Goal: Task Accomplishment & Management: Manage account settings

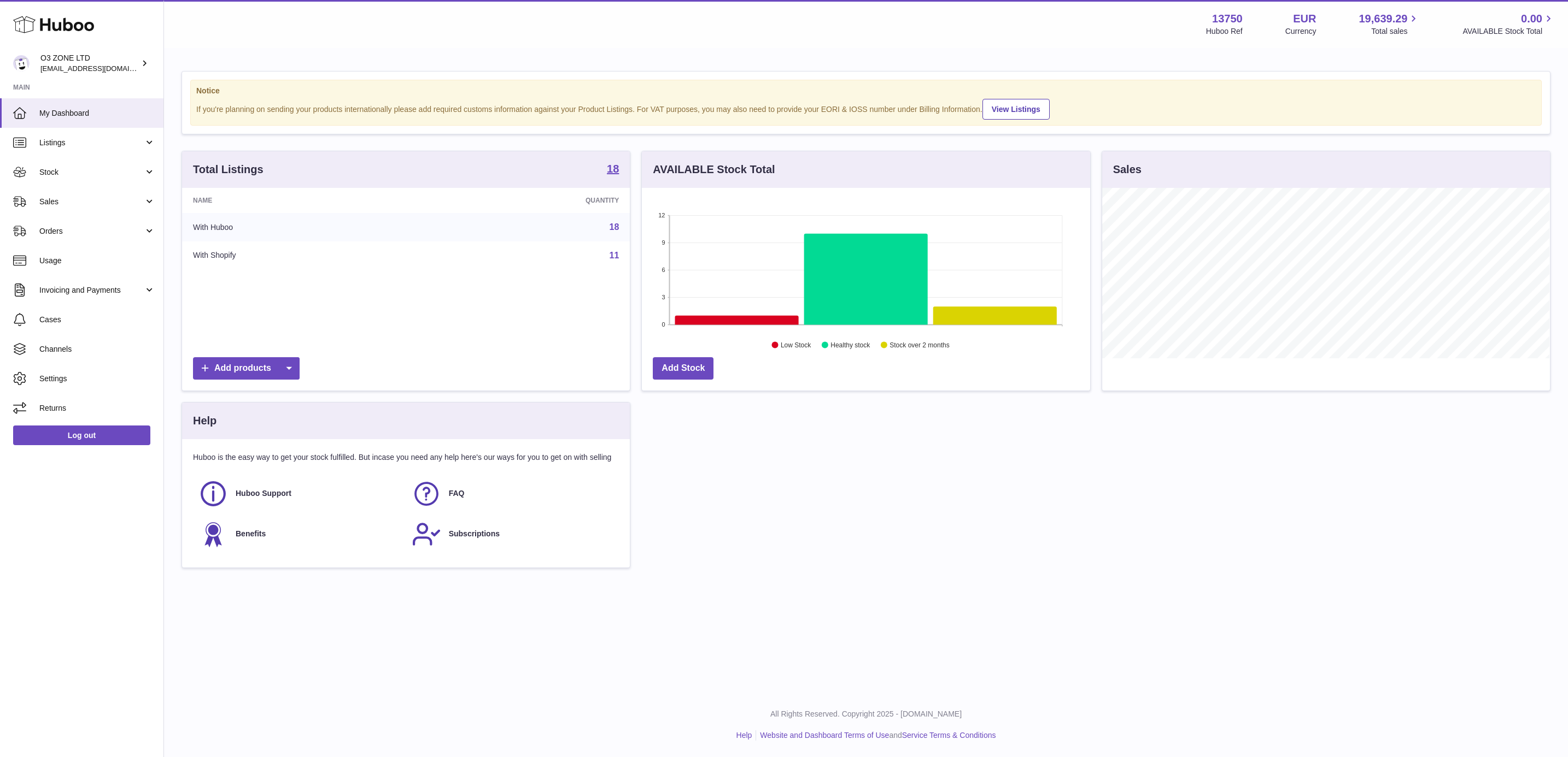
scroll to position [170, 447]
click at [993, 317] on icon at bounding box center [995, 316] width 123 height 18
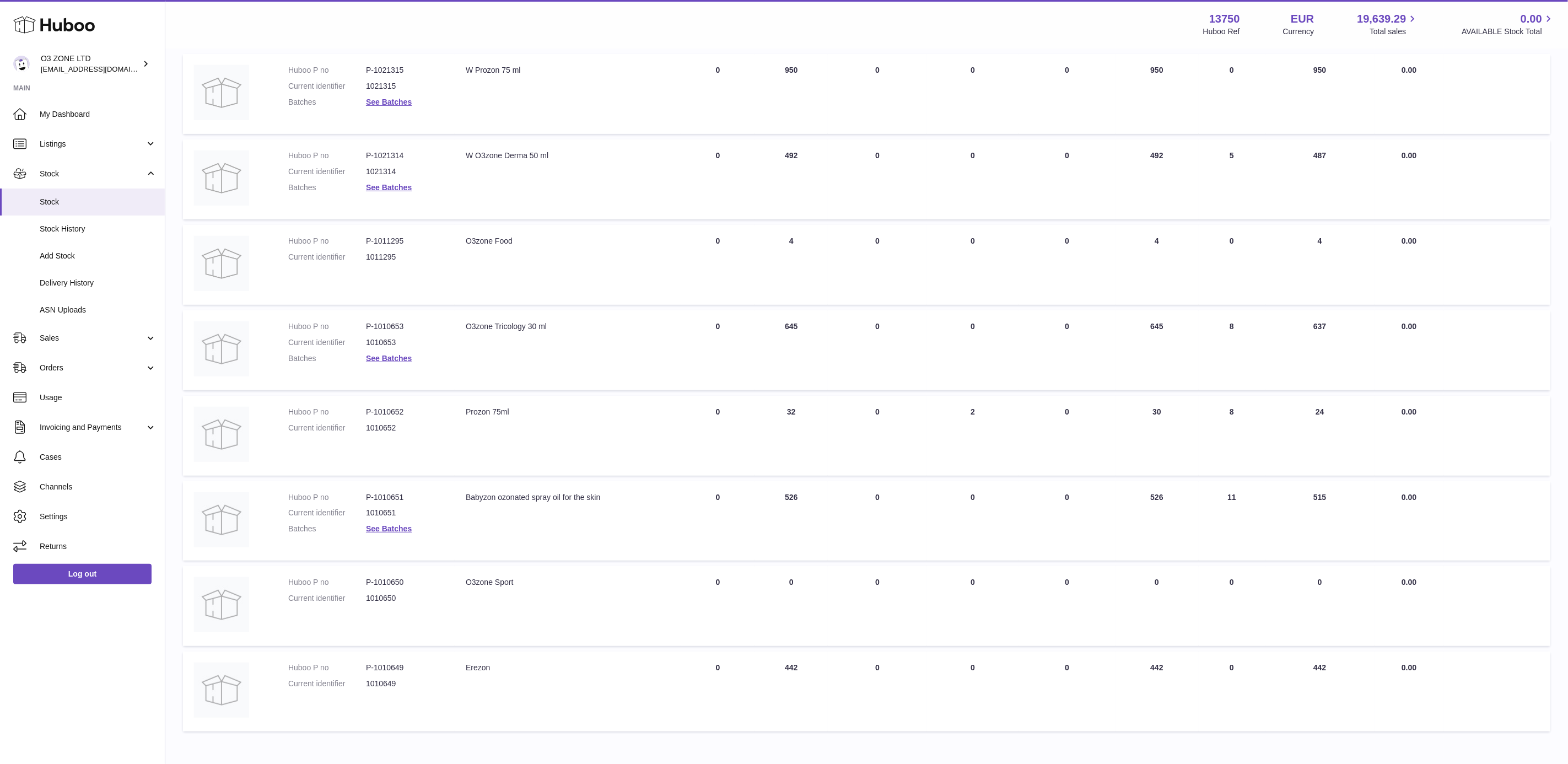
scroll to position [222, 0]
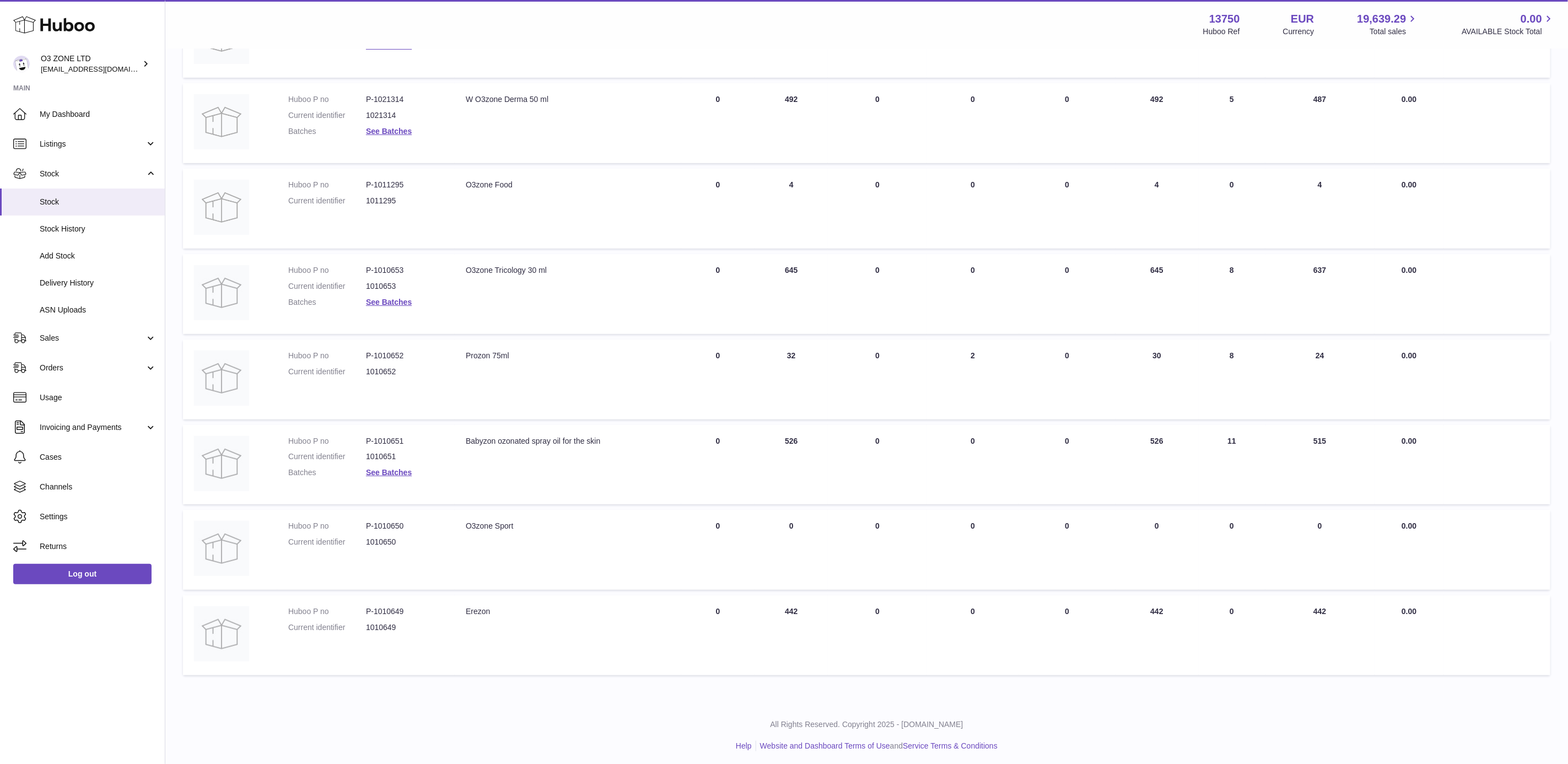
drag, startPoint x: 806, startPoint y: 268, endPoint x: 779, endPoint y: 267, distance: 27.0
click at [779, 267] on td "ON HAND Total 645" at bounding box center [791, 294] width 73 height 80
drag, startPoint x: 779, startPoint y: 267, endPoint x: 754, endPoint y: 351, distance: 87.6
click at [754, 351] on td "ON HAND Total 32" at bounding box center [791, 380] width 73 height 80
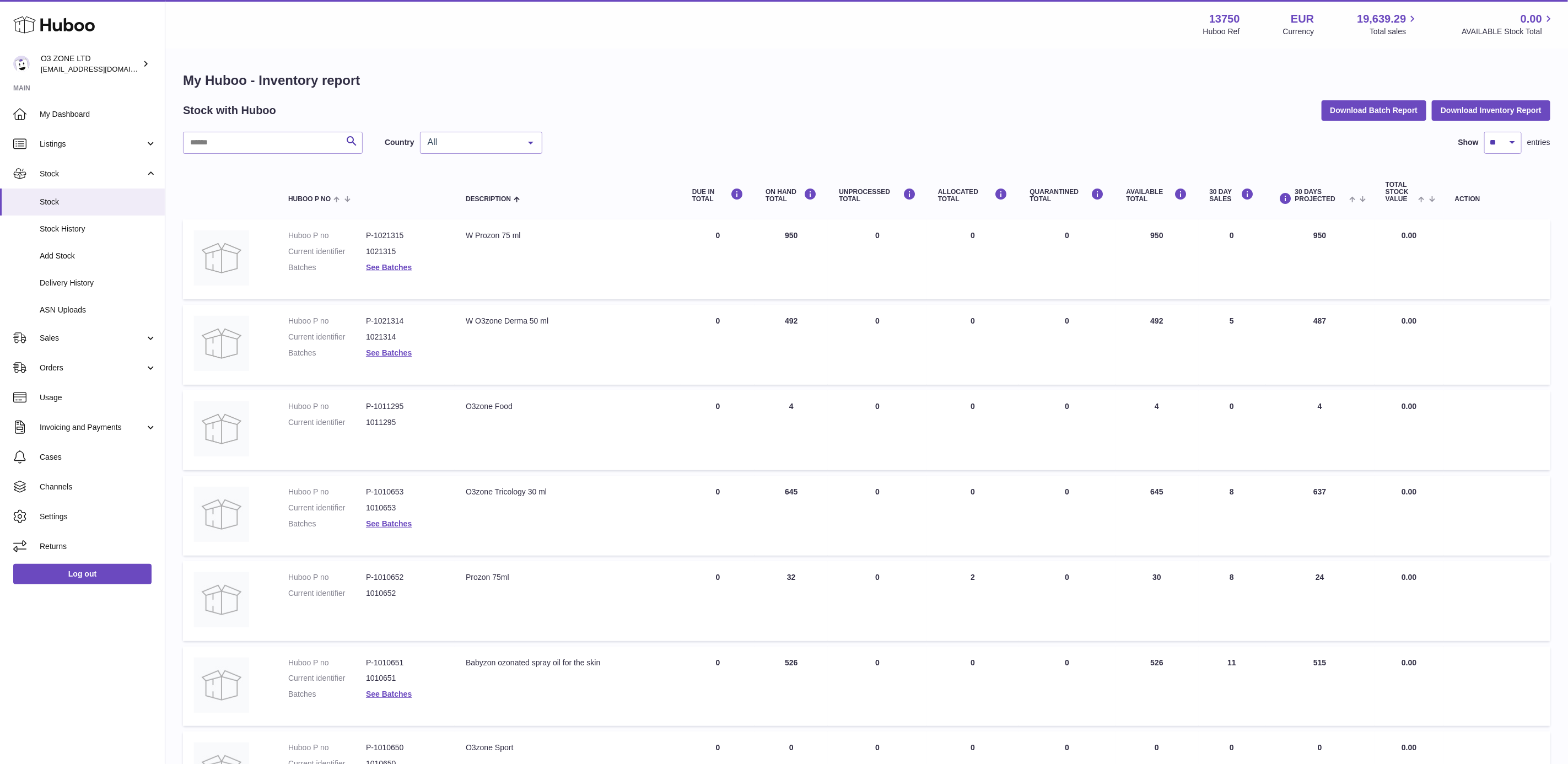
scroll to position [83, 0]
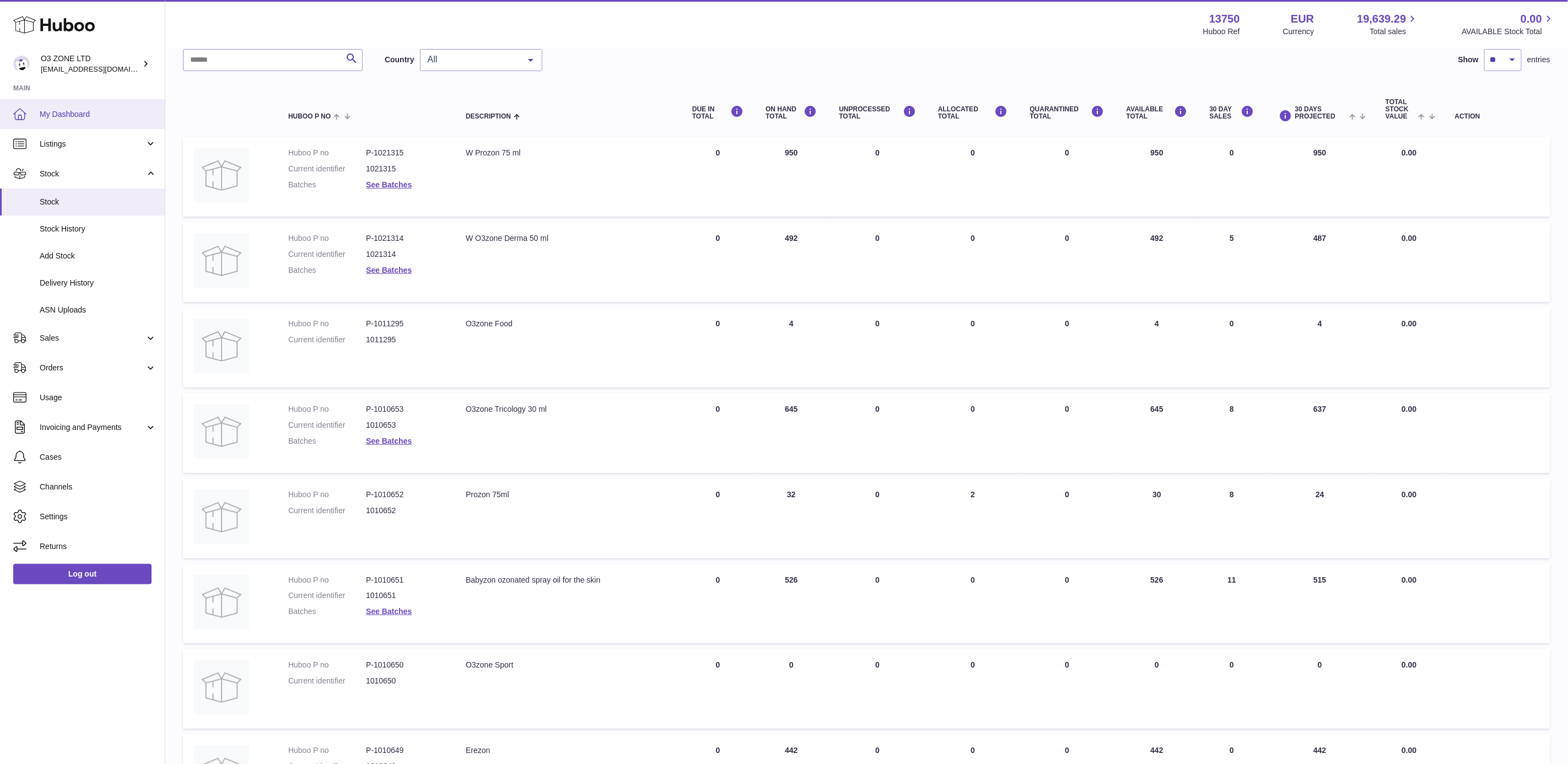
click at [63, 113] on span "My Dashboard" at bounding box center [98, 114] width 117 height 11
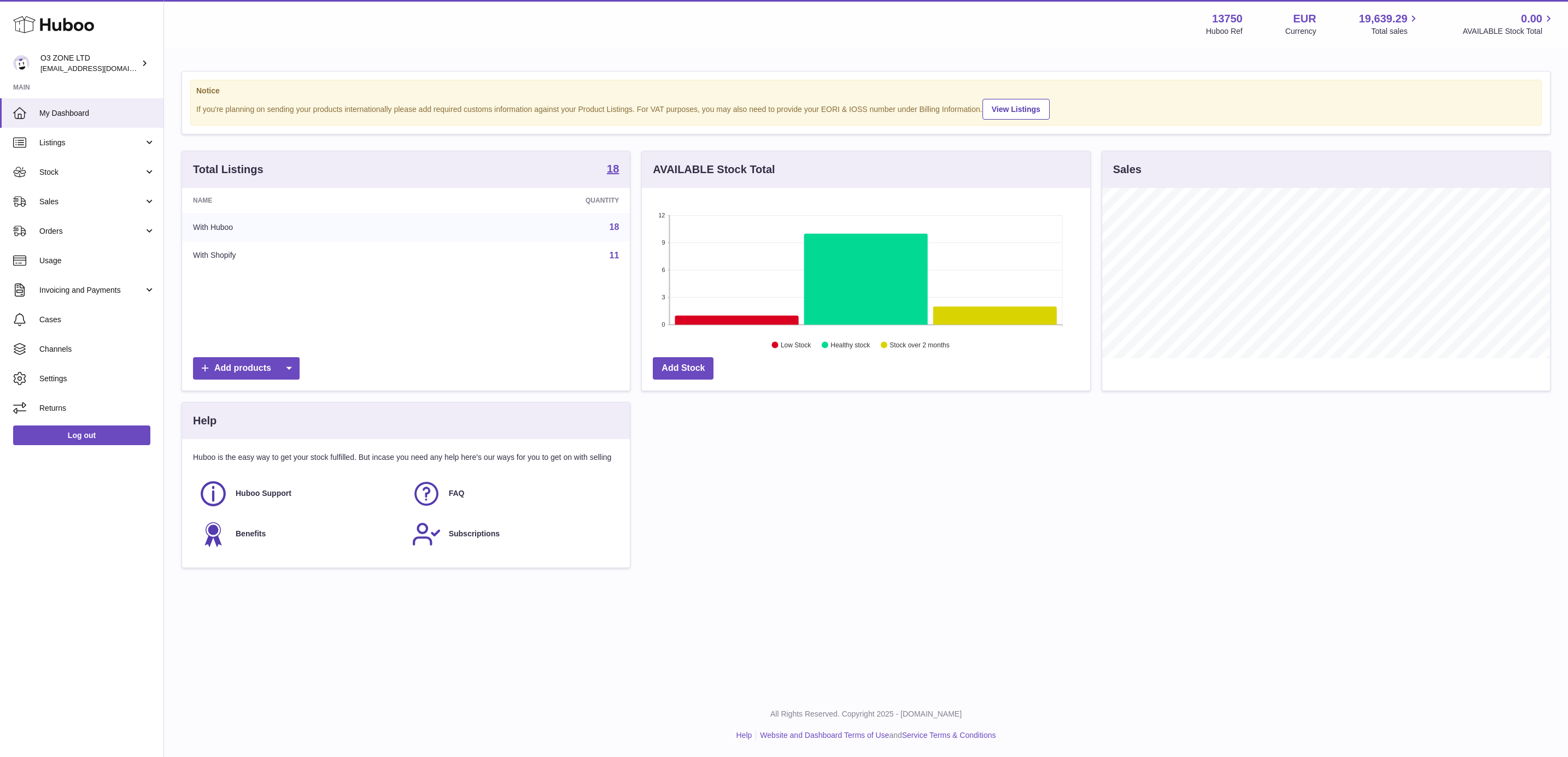
scroll to position [170, 447]
